Goal: Task Accomplishment & Management: Manage account settings

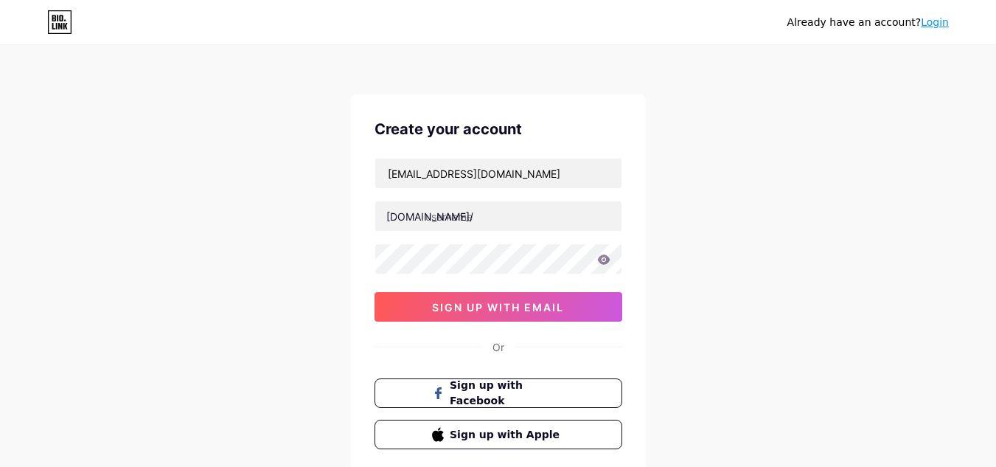
click at [489, 216] on input "text" at bounding box center [498, 215] width 246 height 29
click at [456, 178] on input "[EMAIL_ADDRESS][DOMAIN_NAME]" at bounding box center [498, 173] width 246 height 29
drag, startPoint x: 460, startPoint y: 177, endPoint x: 311, endPoint y: 195, distance: 150.0
click at [311, 195] on div "Already have an account? Login Create your account [EMAIL_ADDRESS][DOMAIN_NAME]…" at bounding box center [498, 282] width 996 height 564
click at [461, 229] on input "text" at bounding box center [498, 215] width 246 height 29
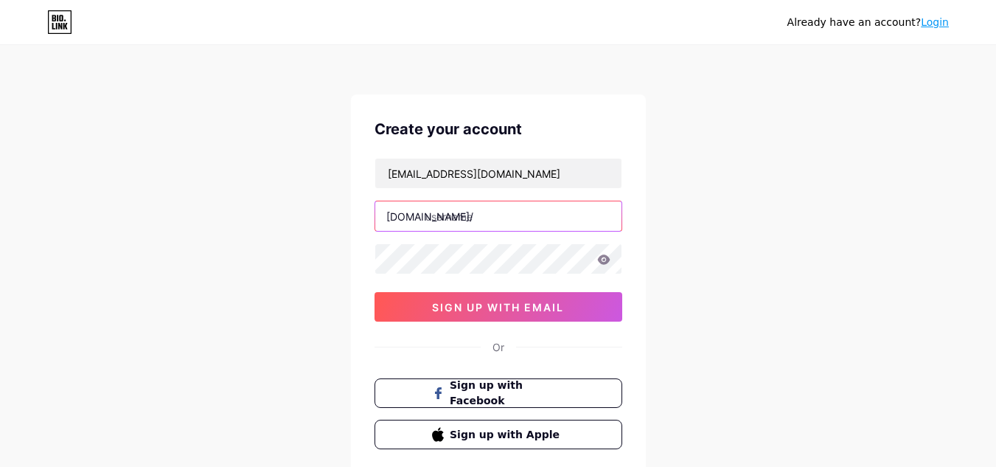
paste input "allelectricstore"
type input "allelectricstore"
click at [462, 243] on div "[EMAIL_ADDRESS][DOMAIN_NAME] [DOMAIN_NAME]/ allelectricstore sign up with email" at bounding box center [499, 240] width 248 height 164
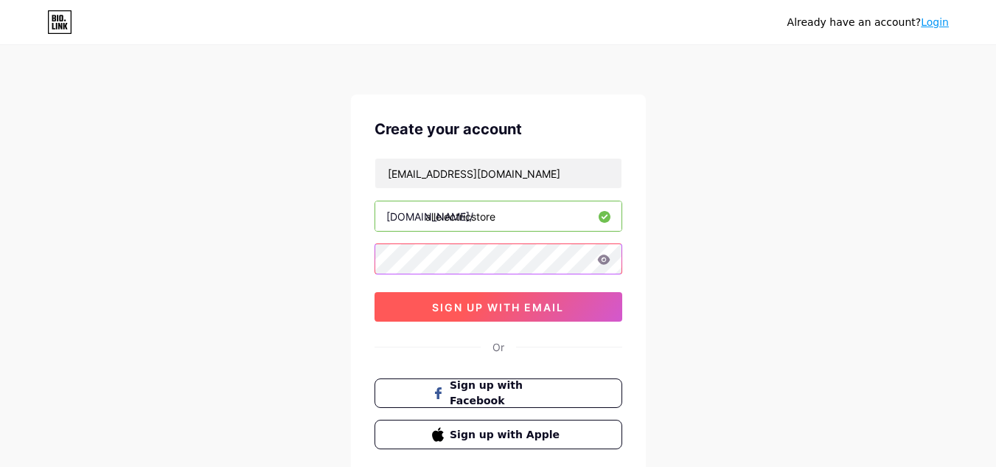
click at [456, 302] on div "[EMAIL_ADDRESS][DOMAIN_NAME] [DOMAIN_NAME]/ allelectricstore sign up with email" at bounding box center [499, 240] width 248 height 164
click at [456, 302] on span "sign up with email" at bounding box center [498, 307] width 132 height 13
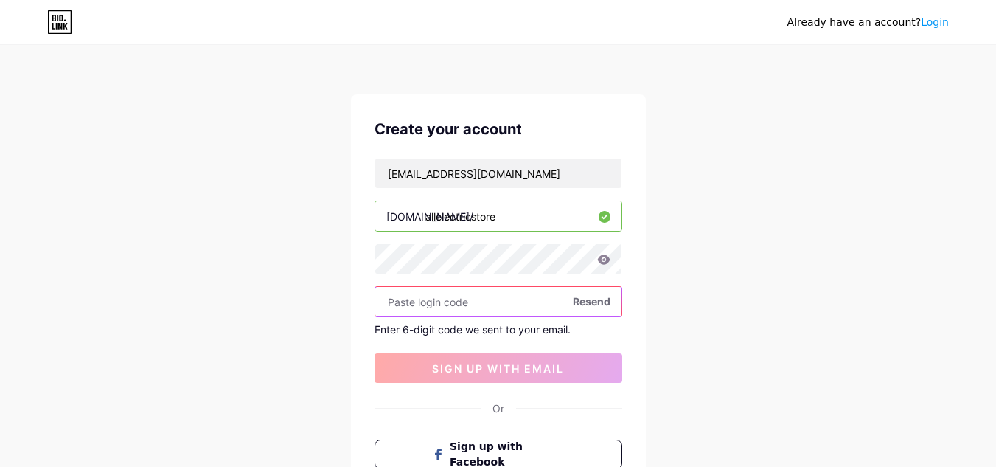
paste input "402344"
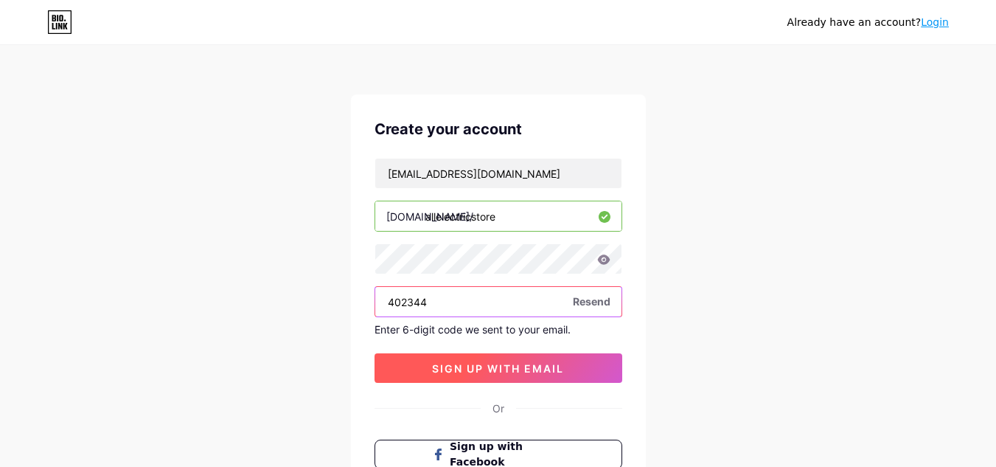
type input "402344"
click at [507, 374] on span "sign up with email" at bounding box center [498, 368] width 132 height 13
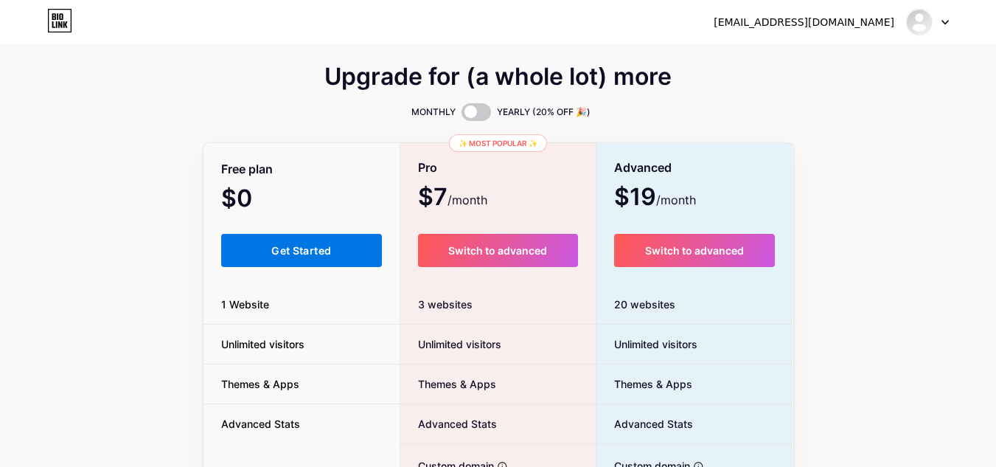
click at [321, 247] on span "Get Started" at bounding box center [301, 250] width 60 height 13
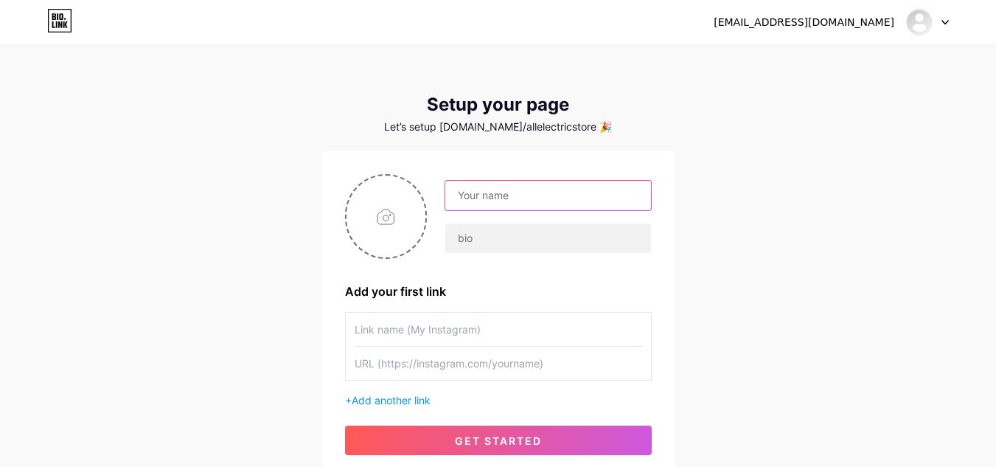
click at [507, 184] on input "text" at bounding box center [547, 195] width 205 height 29
paste input "All Electric Store"
type input "All Electric Store"
click at [507, 215] on div "All Electric Store" at bounding box center [539, 217] width 224 height 74
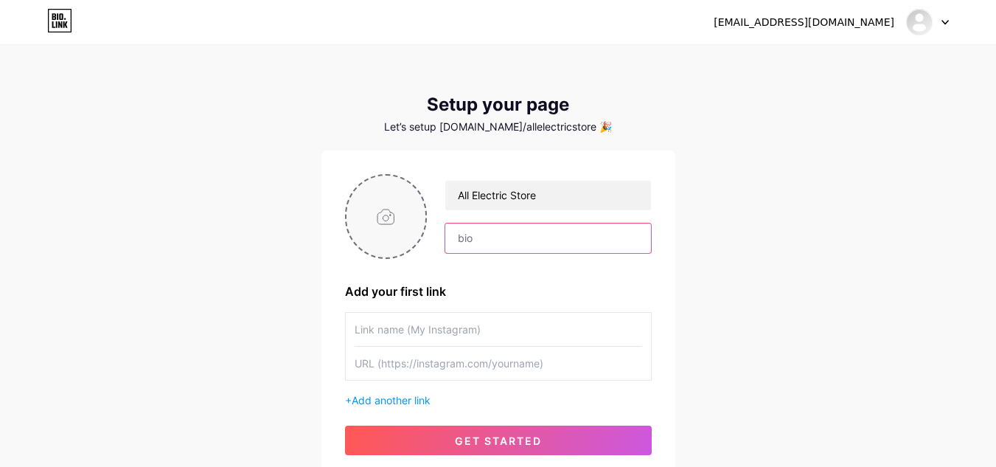
drag, startPoint x: 495, startPoint y: 229, endPoint x: 377, endPoint y: 204, distance: 120.6
click at [377, 204] on div "All Electric Store" at bounding box center [498, 216] width 307 height 85
click at [377, 204] on input "file" at bounding box center [387, 216] width 80 height 82
type input "C:\fakepath\All Electric Store logo.jpg"
click at [458, 330] on input "text" at bounding box center [499, 329] width 288 height 33
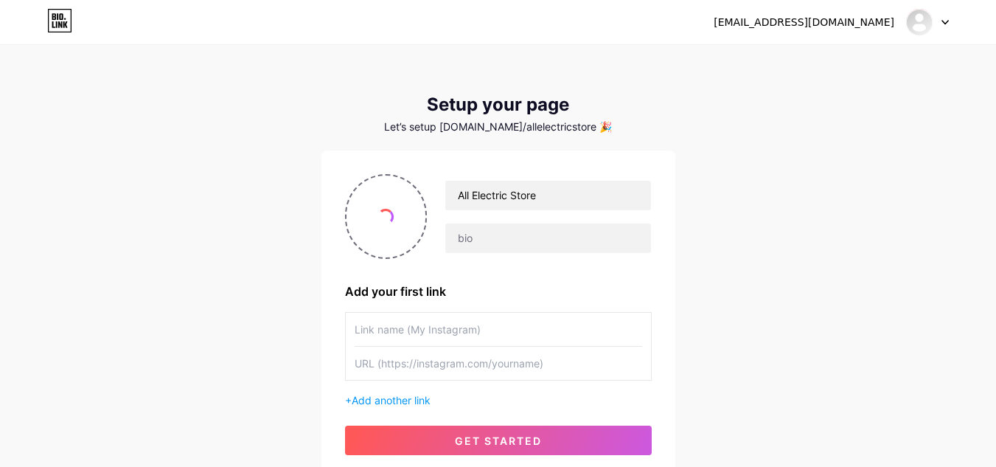
paste input "All Electric Store"
type input "All Electric Store"
click at [445, 366] on input "text" at bounding box center [499, 363] width 288 height 33
paste input "[URL][DOMAIN_NAME]"
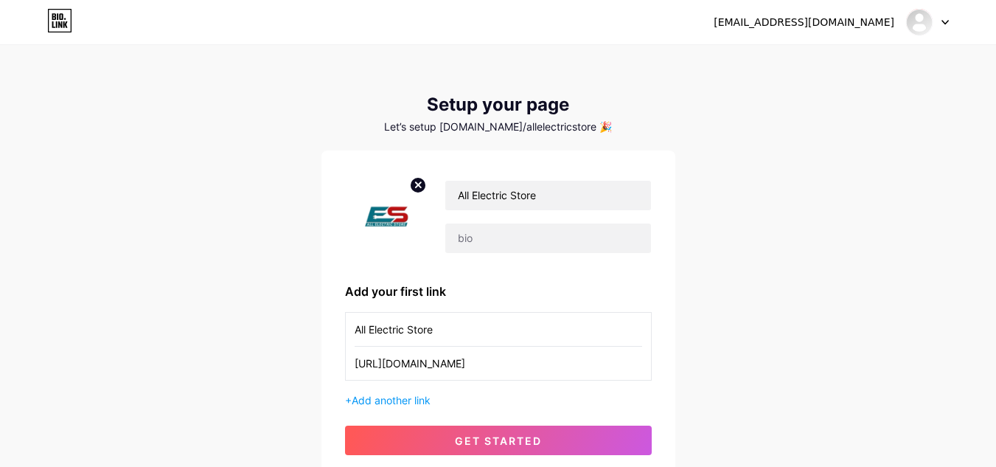
drag, startPoint x: 490, startPoint y: 362, endPoint x: 744, endPoint y: 367, distance: 254.4
click at [744, 367] on div "[EMAIL_ADDRESS][DOMAIN_NAME] Dashboard Logout Setup your page Let’s setup [DOMA…" at bounding box center [498, 263] width 996 height 526
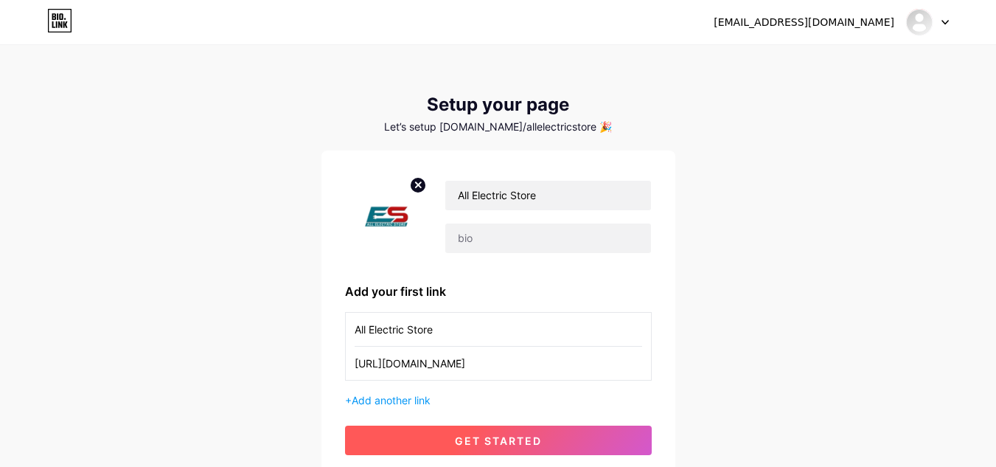
type input "[URL][DOMAIN_NAME]"
click at [542, 438] on button "get started" at bounding box center [498, 439] width 307 height 29
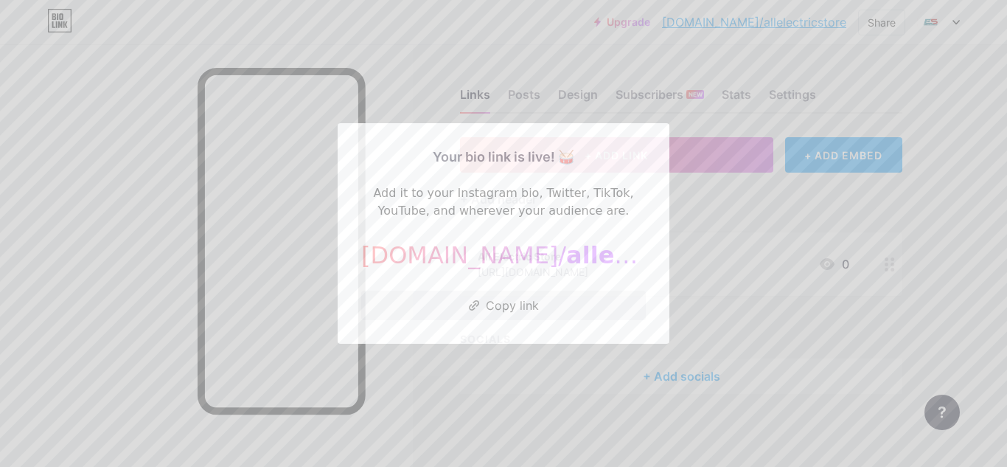
click at [685, 176] on div at bounding box center [503, 233] width 1007 height 467
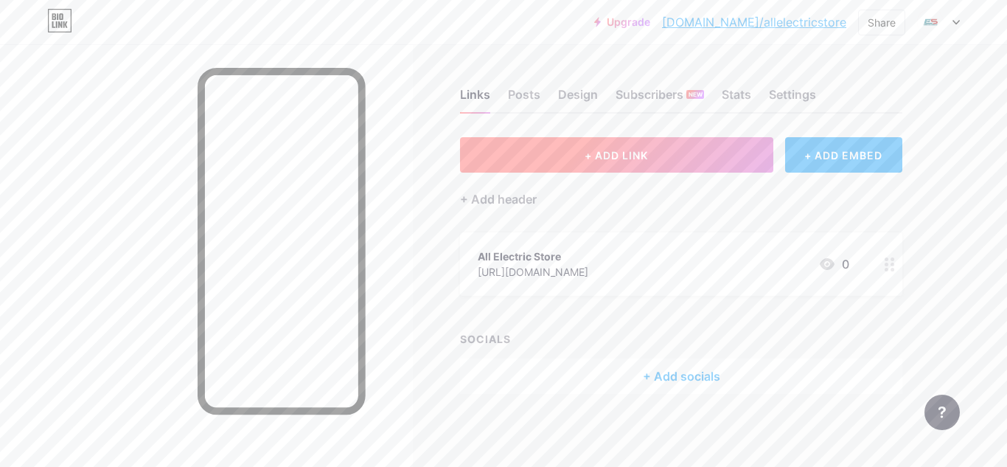
click at [601, 163] on button "+ ADD LINK" at bounding box center [616, 154] width 313 height 35
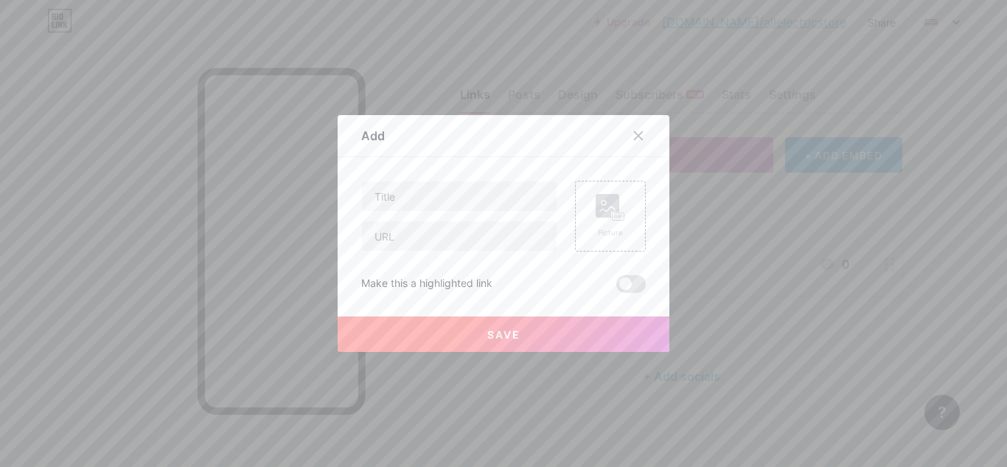
click at [439, 256] on div "Picture Make this a highlighted link Save" at bounding box center [503, 237] width 285 height 112
paste input "[URL][DOMAIN_NAME]"
click at [431, 243] on input "[URL][DOMAIN_NAME]" at bounding box center [459, 235] width 195 height 29
type input "[URL][DOMAIN_NAME]"
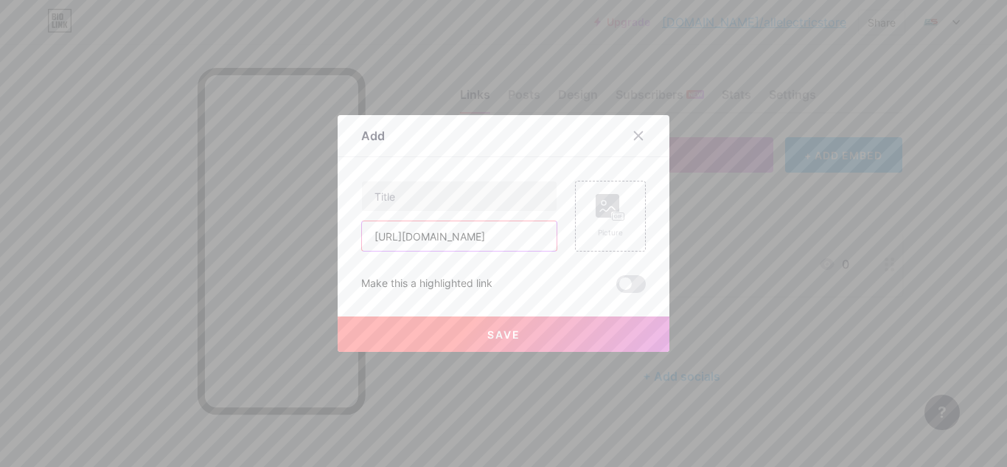
scroll to position [0, 0]
paste input "Ride Smarter, Faster with a Premium 2000w Electric Scooter"
click at [497, 200] on input "Ride Smarter, Faster with a Premium 2000w Electric Scooter" at bounding box center [459, 195] width 195 height 29
type input "Ride Smarter, Faster with a Premium 2000w Electric Scooter"
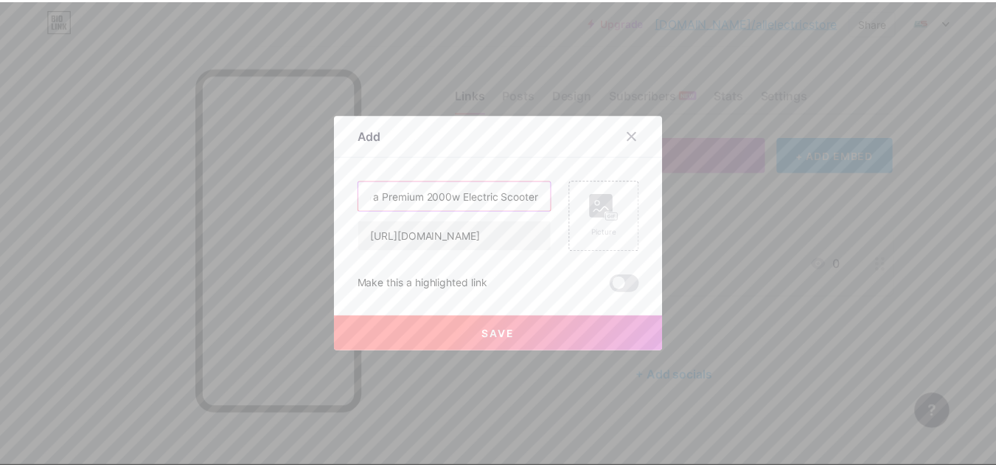
scroll to position [0, 0]
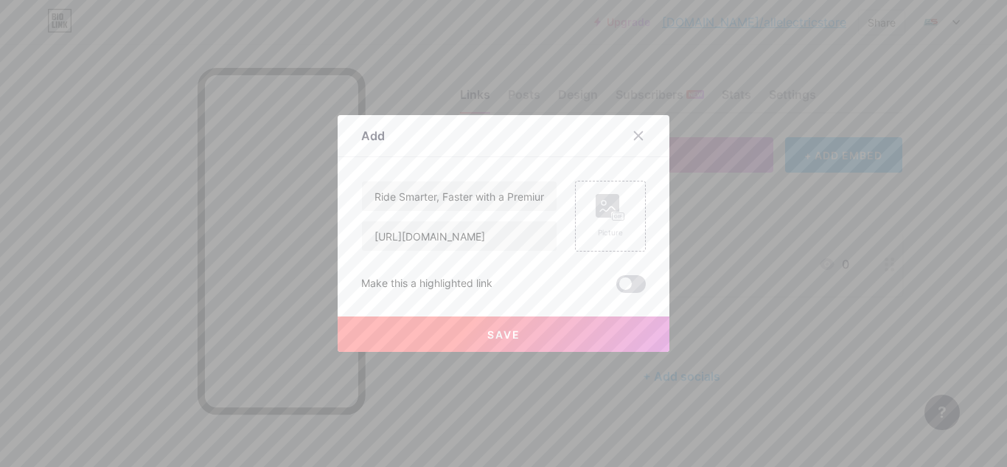
click at [625, 279] on span at bounding box center [630, 284] width 29 height 18
click at [616, 288] on input "checkbox" at bounding box center [616, 288] width 0 height 0
click at [521, 334] on button "Save" at bounding box center [504, 333] width 332 height 35
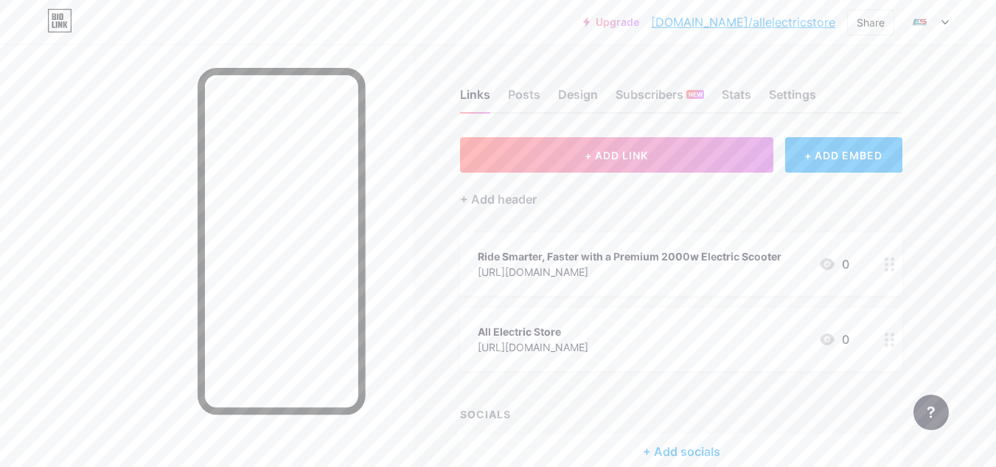
click at [748, 20] on link "[DOMAIN_NAME]/allelectricstore" at bounding box center [743, 22] width 184 height 18
